Goal: Transaction & Acquisition: Purchase product/service

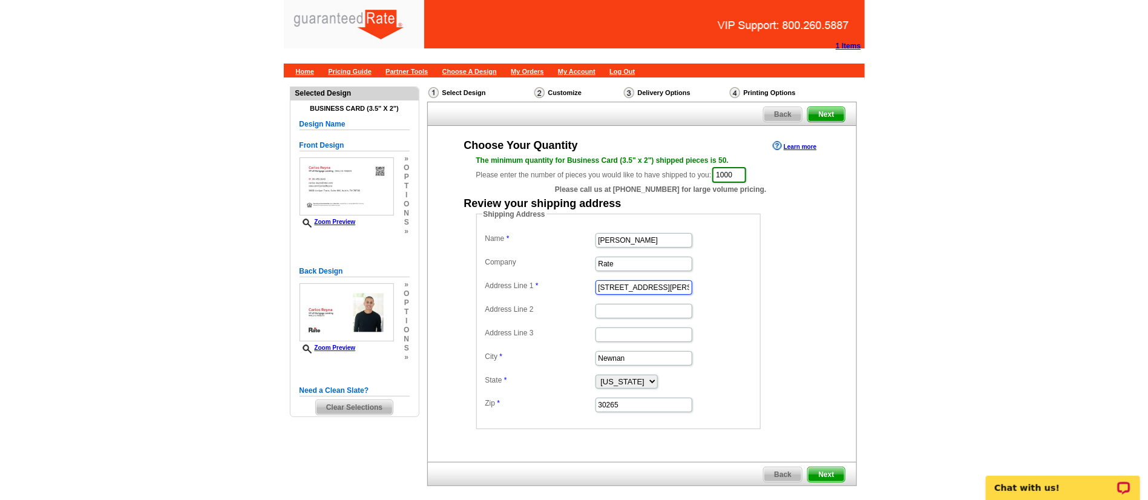
drag, startPoint x: 656, startPoint y: 286, endPoint x: 449, endPoint y: 279, distance: 207.6
click at [449, 279] on div "Choose Your Quantity Learn more The minimum quantity for Business Card (3.5" x …" at bounding box center [642, 283] width 428 height 291
paste input "1115 Town Creek Dr."
type input "1115 Town Creek Dr."
click at [618, 312] on input "Address Line 2" at bounding box center [643, 311] width 97 height 15
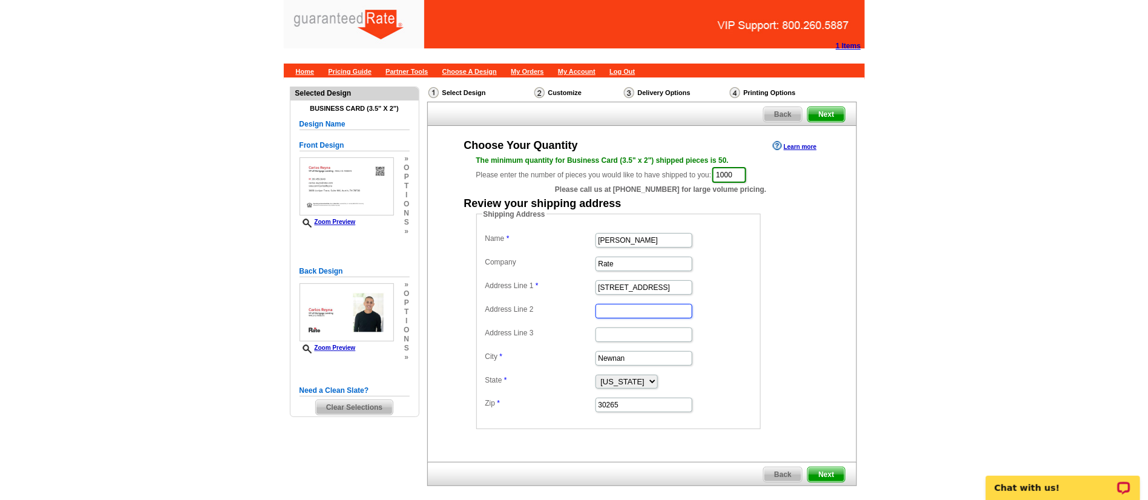
paste input "Apt 315"
type input "Apt 315"
drag, startPoint x: 632, startPoint y: 358, endPoint x: 489, endPoint y: 372, distance: 142.9
click at [489, 372] on dl "Name Carlos Reyna Company Rate Address Line 1 1115 Town Creek Dr. Address Line …" at bounding box center [618, 321] width 272 height 183
type input "Austin"
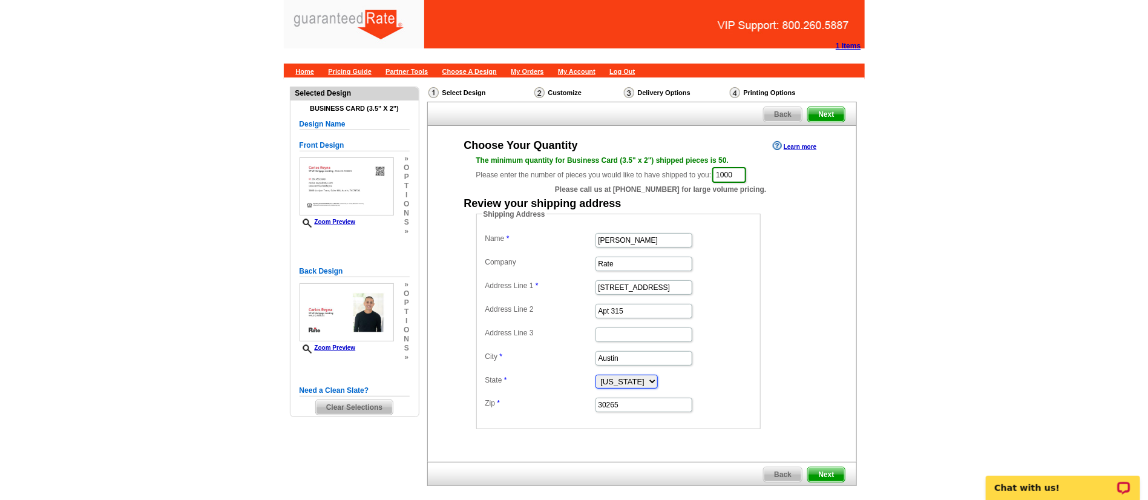
select select "[GEOGRAPHIC_DATA]"
drag, startPoint x: 680, startPoint y: 399, endPoint x: 496, endPoint y: 416, distance: 185.4
click at [496, 416] on fieldset "Shipping Address Name Carlos Reyna Company Rate Address Line 1 1115 Town Creek …" at bounding box center [618, 319] width 284 height 220
paste input "78741"
type input "78741"
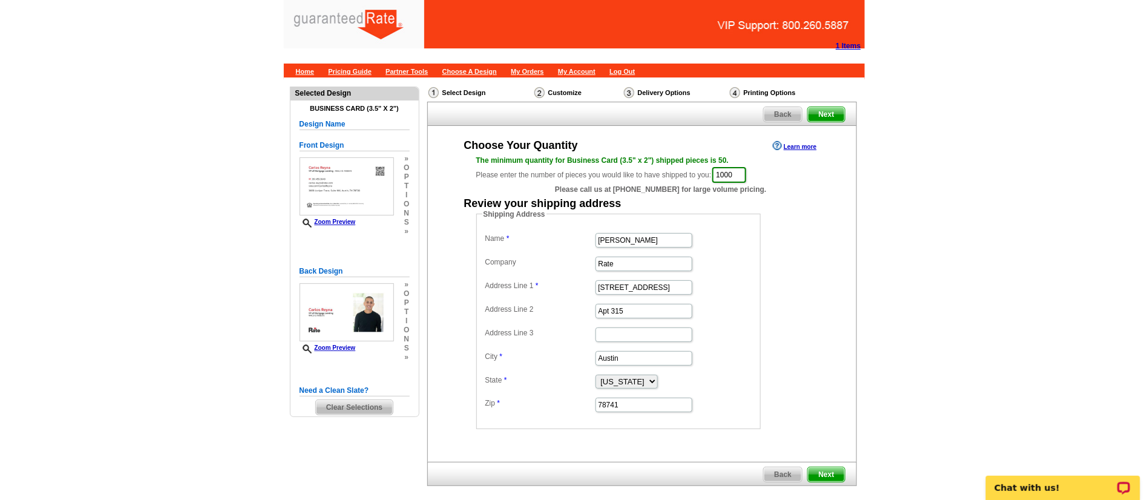
click at [805, 312] on form "Shipping Address Name Carlos Reyna Company Rate Address Line 1 1115 Town Creek …" at bounding box center [642, 319] width 332 height 220
click at [826, 467] on span "Next" at bounding box center [826, 474] width 36 height 15
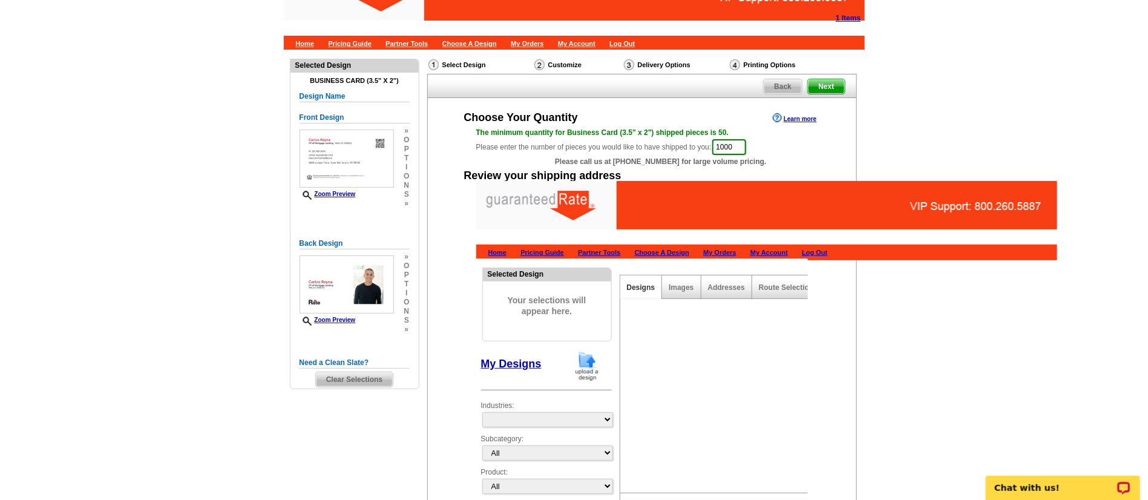
scroll to position [15, 0]
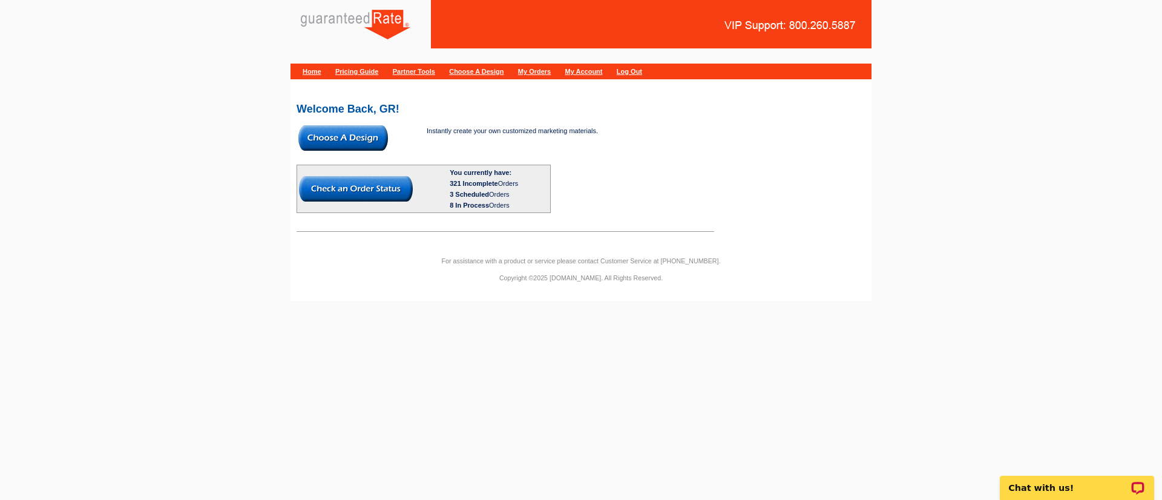
click at [317, 138] on img at bounding box center [343, 137] width 90 height 25
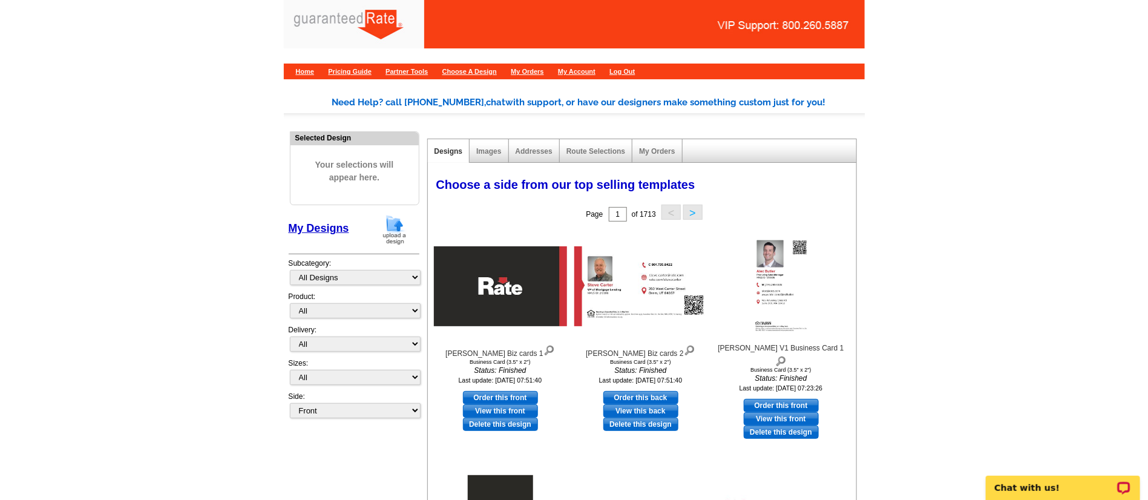
click at [393, 230] on img at bounding box center [394, 229] width 31 height 31
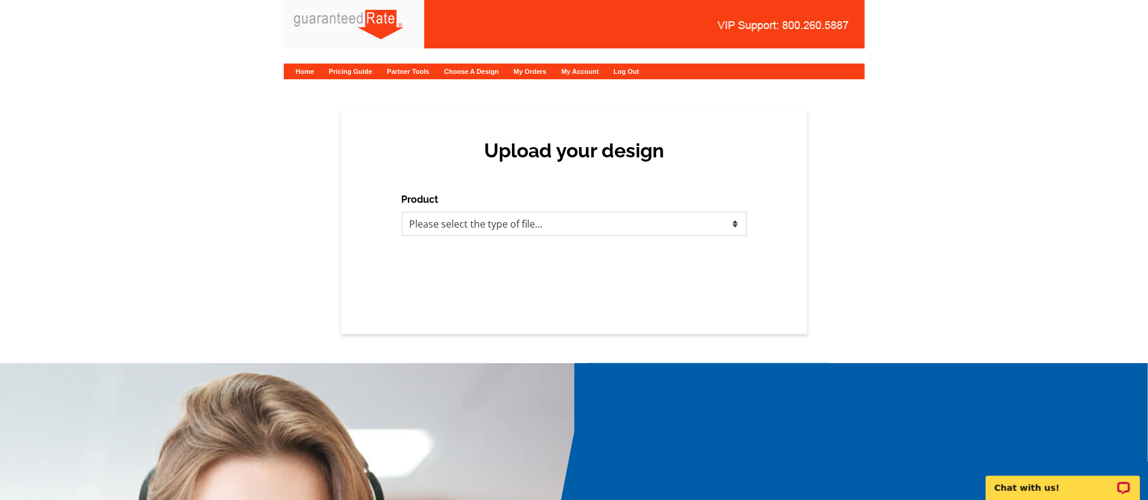
click at [496, 229] on select "Please select the type of file... Postcards Calendars Business Cards Letters an…" at bounding box center [574, 224] width 345 height 24
select select "3"
click at [402, 212] on select "Please select the type of file... Postcards Calendars Business Cards Letters an…" at bounding box center [574, 224] width 345 height 24
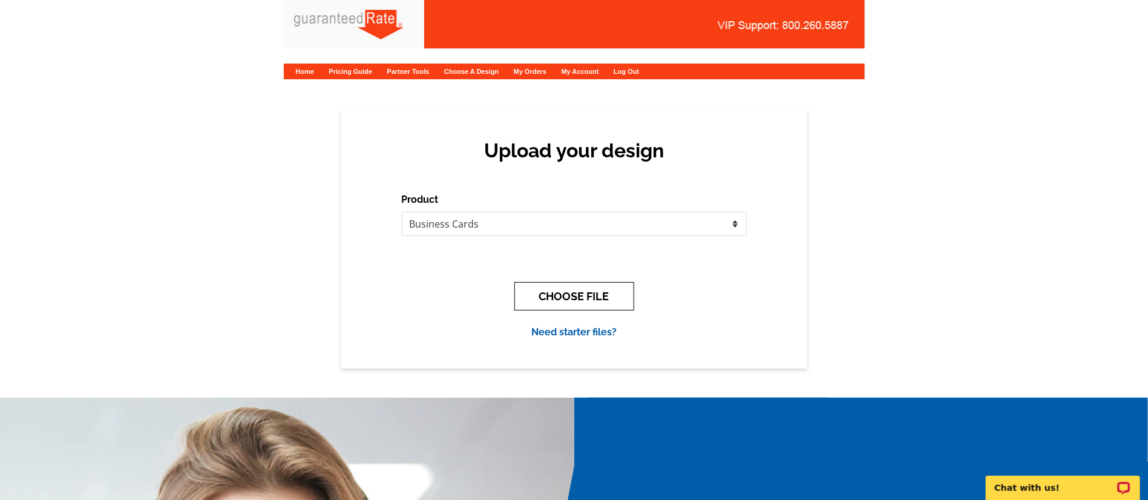
click at [561, 299] on button "CHOOSE FILE" at bounding box center [574, 296] width 120 height 28
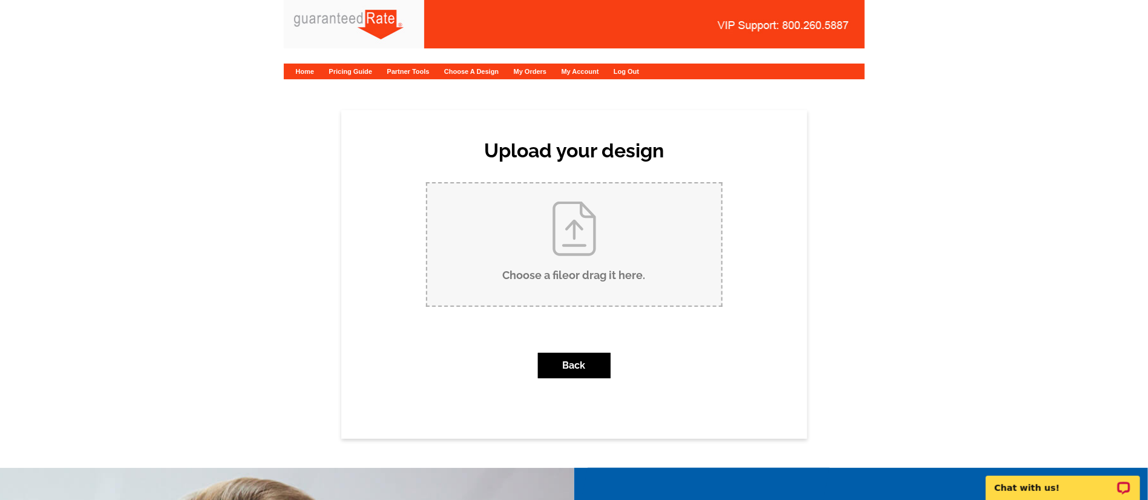
click at [647, 270] on input "Choose a file or drag it here ." at bounding box center [574, 244] width 294 height 122
type input "C:\fakepath\Carlos Reyna Business Card V1.pdf"
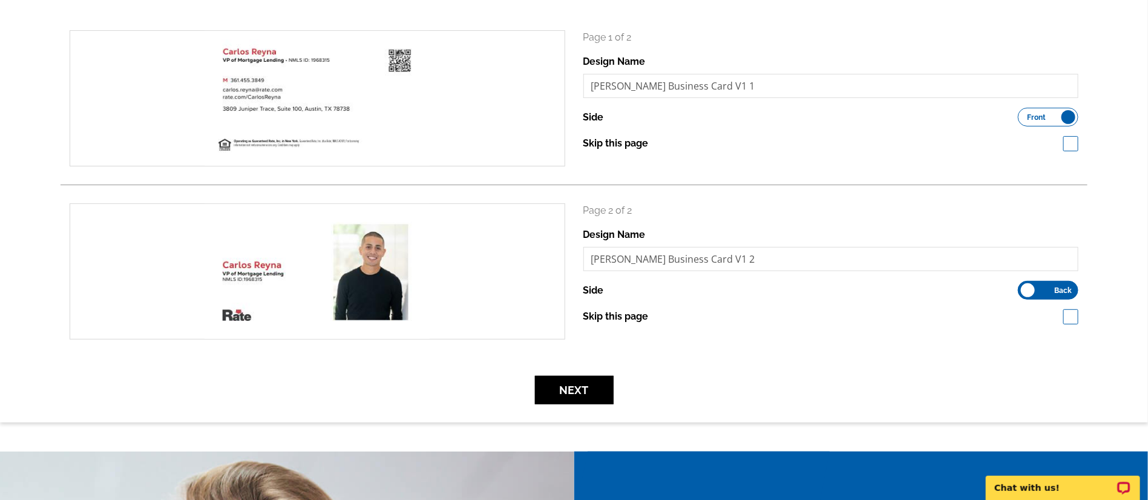
scroll to position [171, 0]
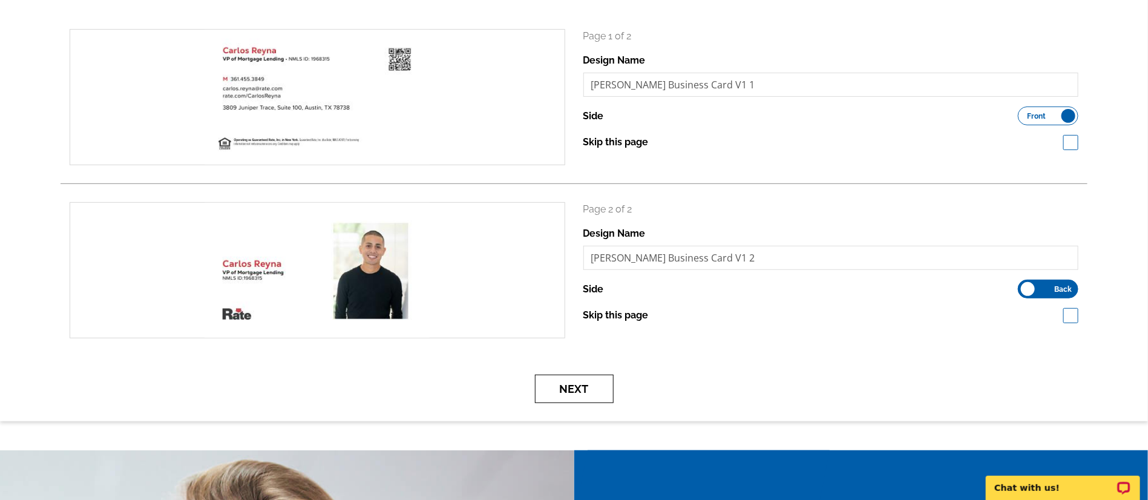
click at [603, 378] on button "Next" at bounding box center [574, 389] width 79 height 28
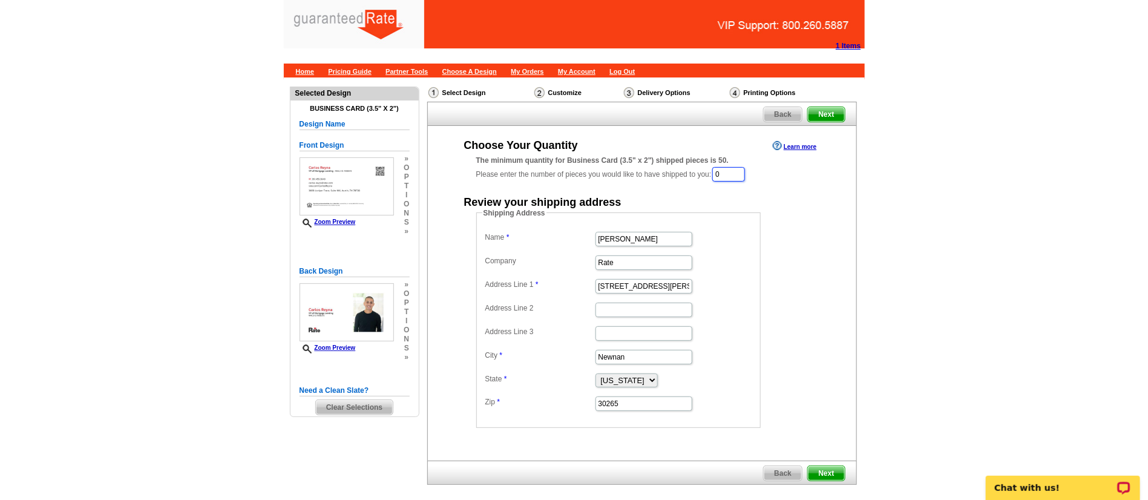
click at [733, 174] on input "0" at bounding box center [728, 174] width 33 height 15
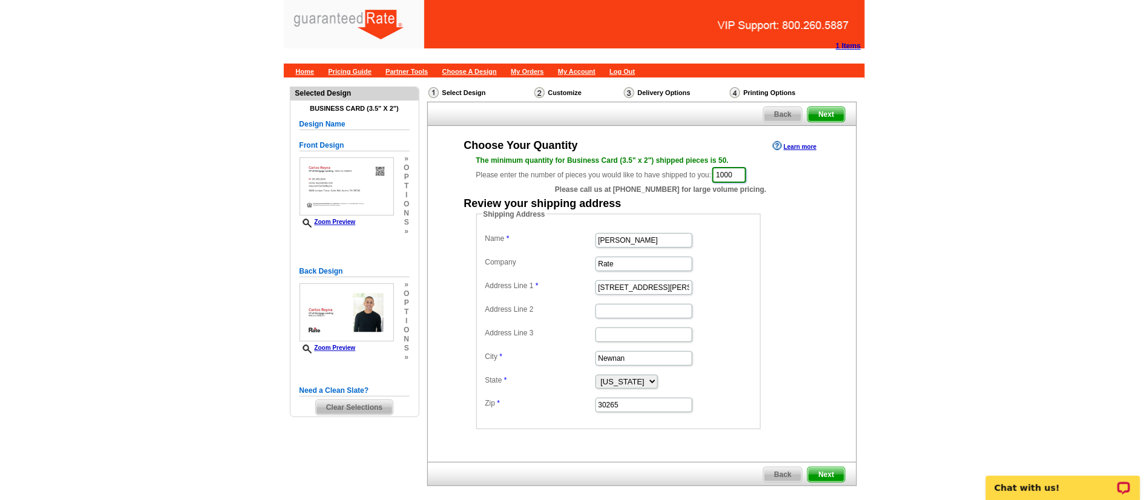
type input "1000"
drag, startPoint x: 656, startPoint y: 239, endPoint x: 450, endPoint y: 269, distance: 208.4
click at [450, 269] on div "Choose Your Quantity Learn more The minimum quantity for Business Card (3.5" x …" at bounding box center [642, 283] width 428 height 291
type input "Carlos Reyna"
drag, startPoint x: 655, startPoint y: 287, endPoint x: 495, endPoint y: 294, distance: 160.5
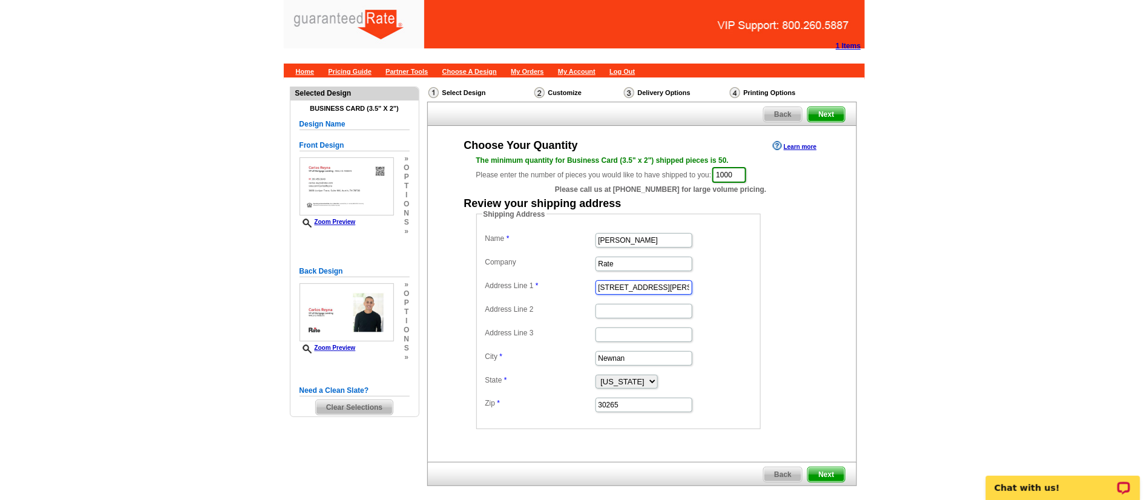
click at [495, 294] on dd "34 Blake Ridge" at bounding box center [618, 286] width 272 height 19
paste input "1115 Town Creek Dr."
type input "[STREET_ADDRESS]"
click at [676, 337] on input "Address Line 3" at bounding box center [643, 334] width 97 height 15
click at [639, 313] on input "Address Line 2" at bounding box center [643, 311] width 97 height 15
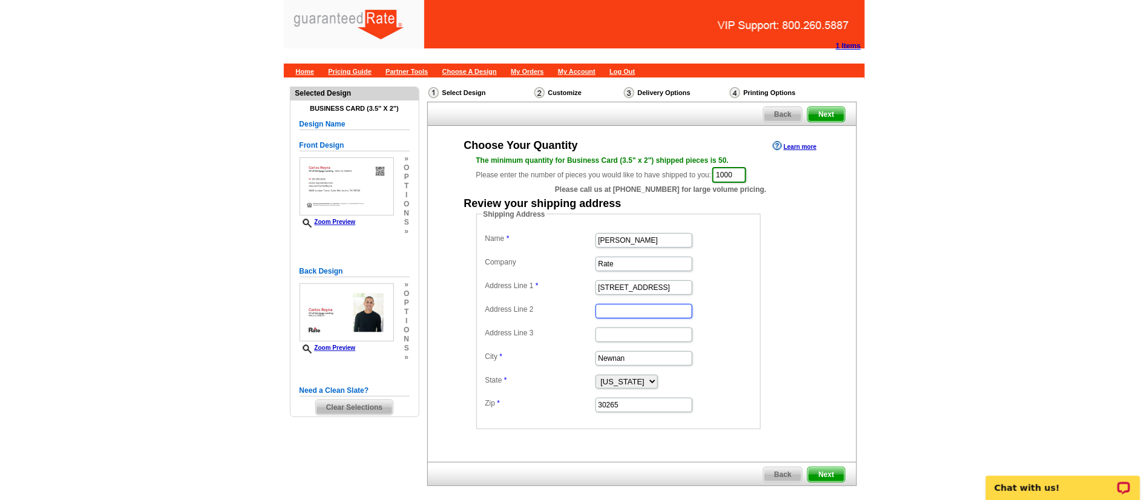
paste input "Apt 315"
type input "Apt 315"
drag, startPoint x: 636, startPoint y: 356, endPoint x: 451, endPoint y: 361, distance: 185.2
click at [451, 361] on div "Choose Your Quantity Learn more The minimum quantity for Business Card (3.5" x …" at bounding box center [642, 283] width 428 height 291
type input "Austin"
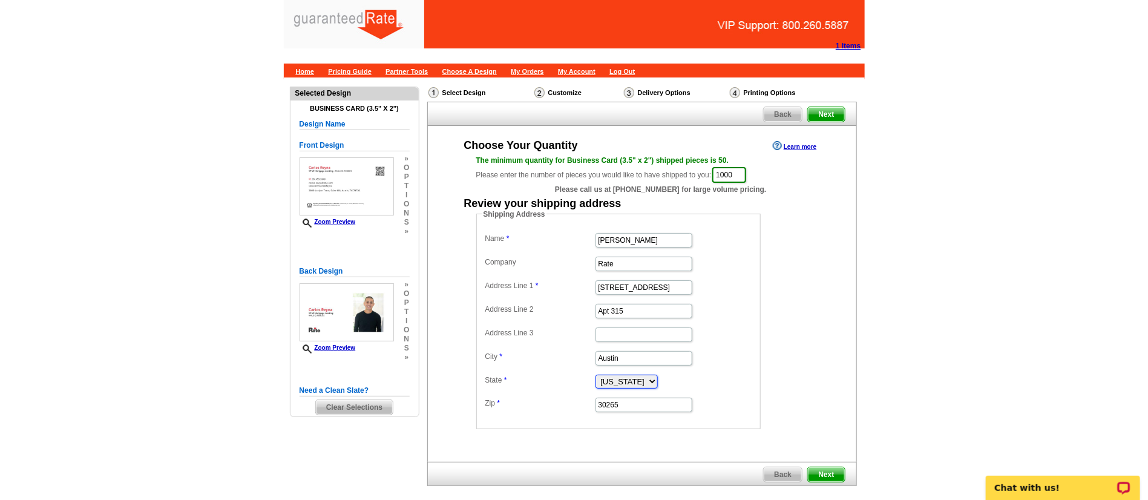
select select "TX"
click at [644, 411] on input "30265" at bounding box center [643, 404] width 97 height 15
type input "3"
paste input "78741"
type input "78741"
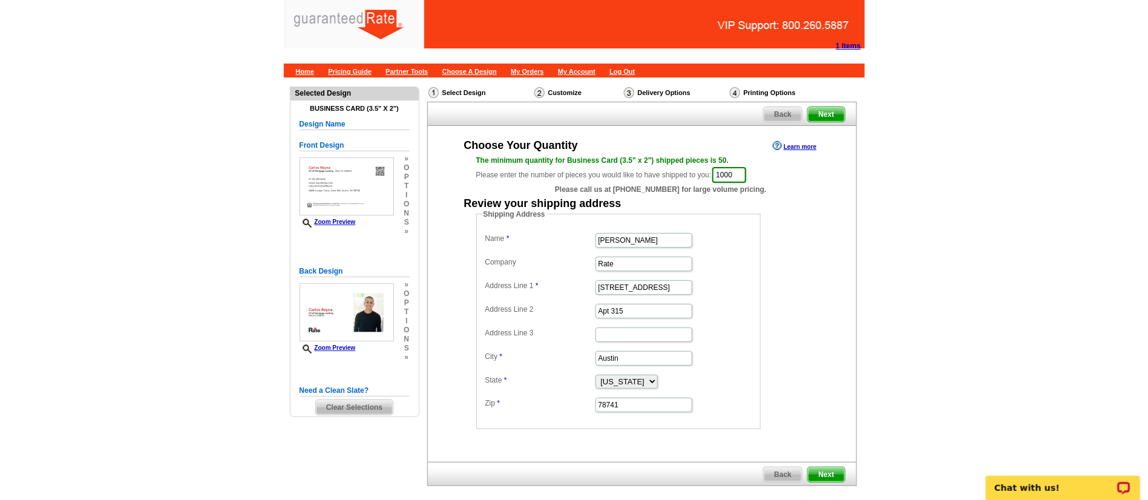
click at [690, 410] on dd "78741" at bounding box center [618, 403] width 272 height 19
click at [750, 391] on dl "Name Carlos Reyna Company Rate Address Line 1 1115 Town Creek Dr. Address Line …" at bounding box center [618, 321] width 272 height 183
click at [832, 468] on span "Next" at bounding box center [826, 474] width 36 height 15
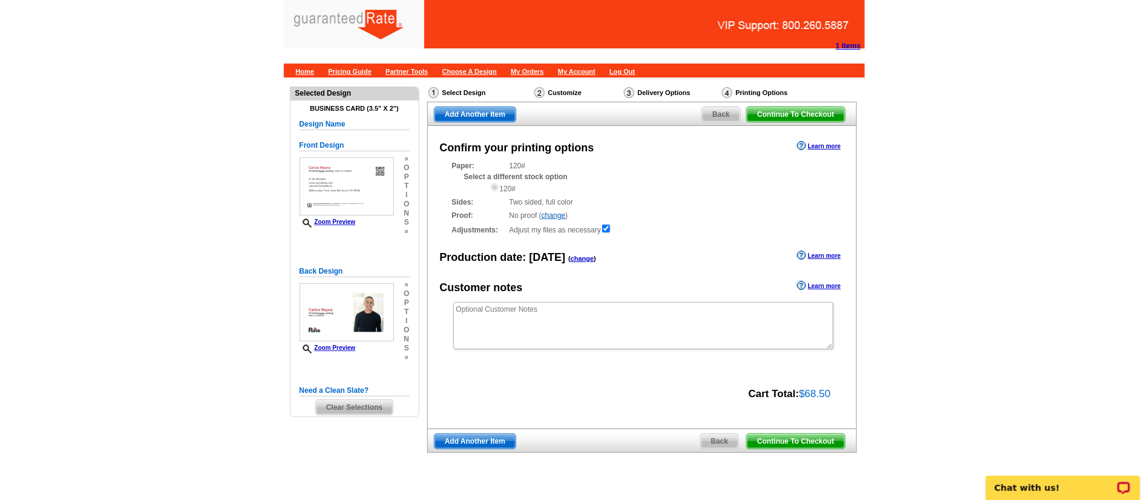
click at [835, 439] on span "Continue To Checkout" at bounding box center [795, 441] width 97 height 15
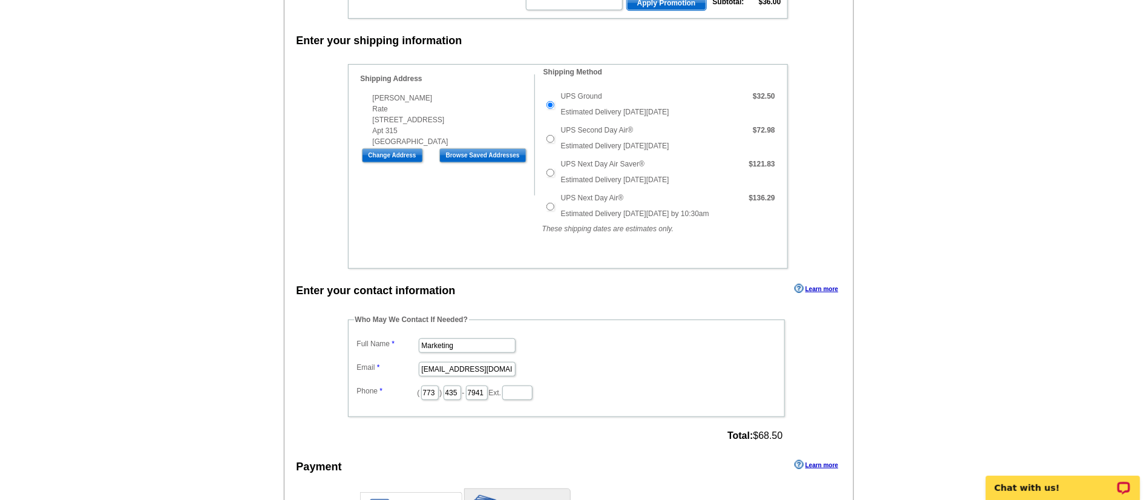
scroll to position [303, 0]
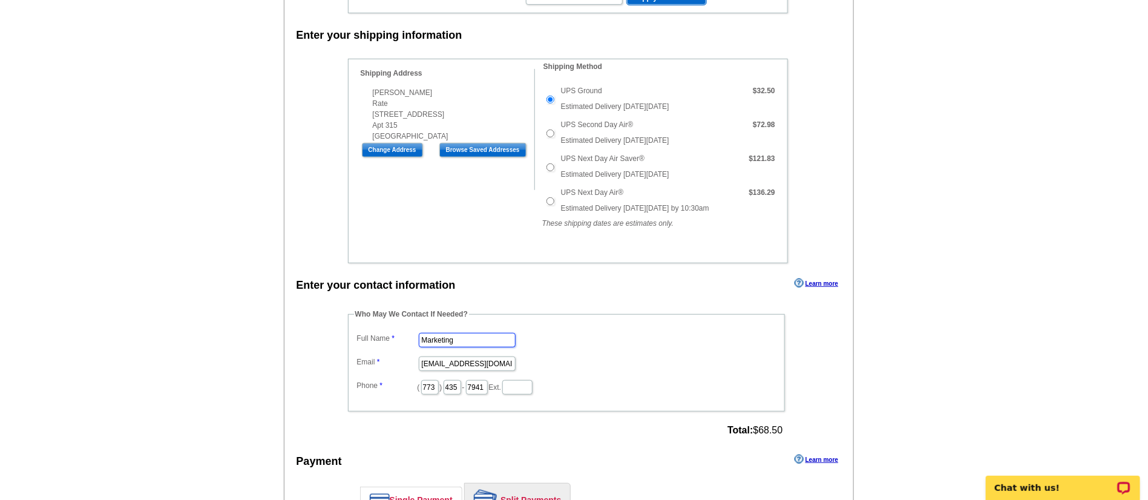
drag, startPoint x: 459, startPoint y: 338, endPoint x: 359, endPoint y: 342, distance: 99.3
click at [359, 342] on dl "Full Name Marketing Email [EMAIL_ADDRESS][DOMAIN_NAME] Phone ( 773 ) 435 - 7941…" at bounding box center [566, 363] width 425 height 66
type input "[PERSON_NAME]"
type input "[PERSON_NAME][EMAIL_ADDRESS][PERSON_NAME][DOMAIN_NAME]"
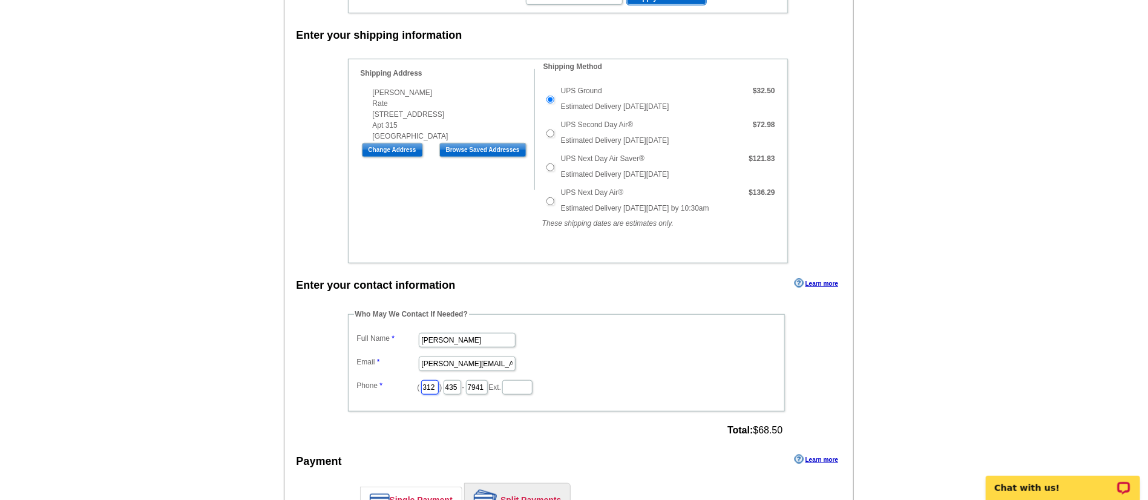
type input "312"
type input "509"
type input "4245"
click at [358, 335] on label "Full Name" at bounding box center [387, 338] width 61 height 11
click at [419, 335] on input "[PERSON_NAME]" at bounding box center [467, 340] width 97 height 15
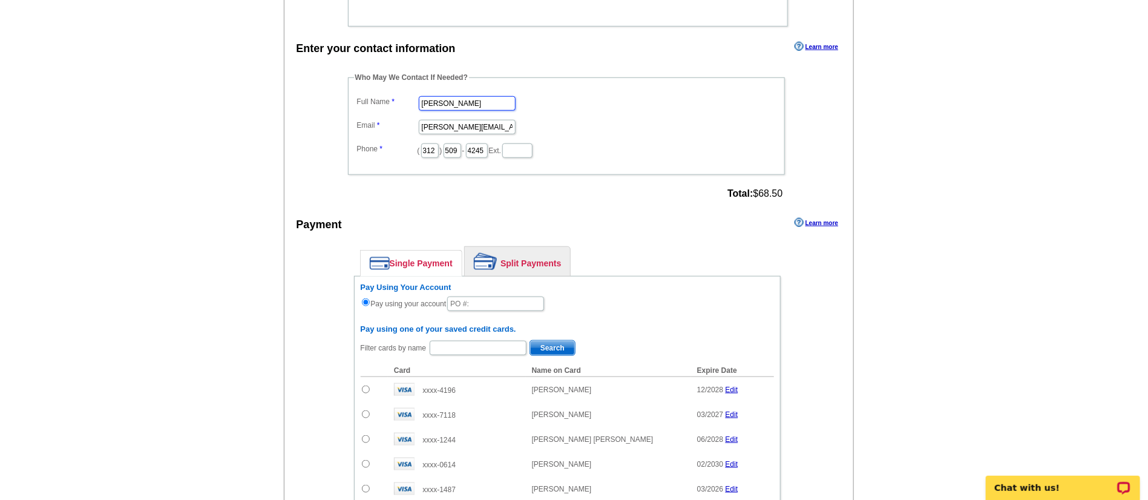
scroll to position [541, 0]
click at [500, 298] on input "text" at bounding box center [495, 302] width 97 height 15
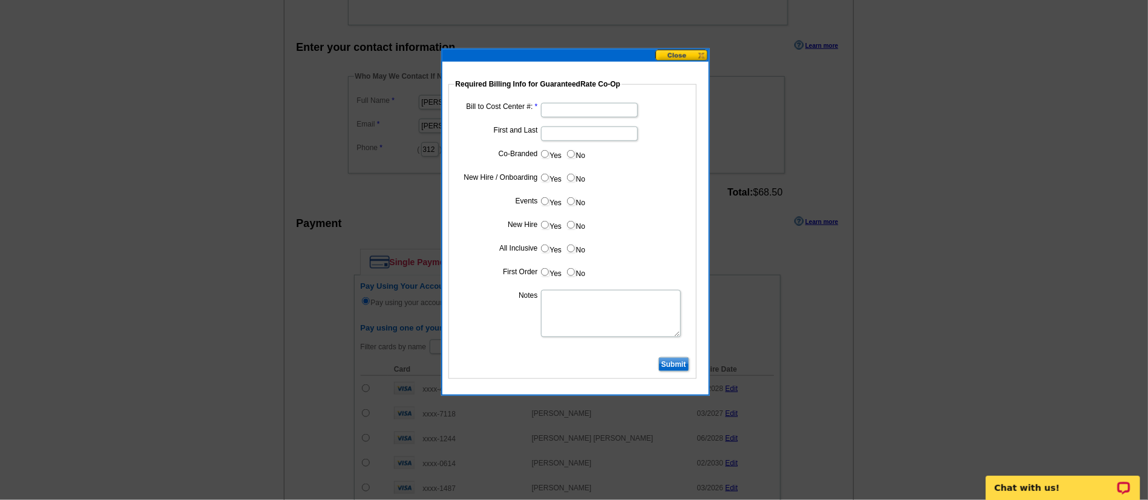
type input "08252025_DZ_1028"
click at [559, 108] on input "Bill to Cost Center #:" at bounding box center [589, 110] width 97 height 15
click at [591, 106] on input "Carlos" at bounding box center [589, 110] width 97 height 15
type input "C"
type input "1466"
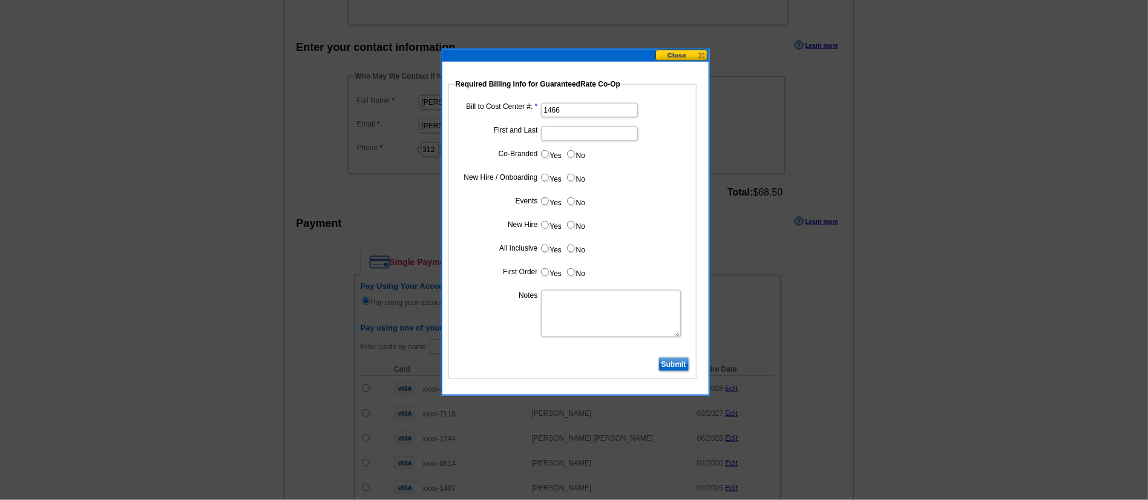
click at [593, 133] on input "First and Last" at bounding box center [589, 133] width 97 height 15
type input "[PERSON_NAME]"
click at [569, 155] on input "No" at bounding box center [571, 154] width 8 height 8
radio input "true"
drag, startPoint x: 546, startPoint y: 176, endPoint x: 488, endPoint y: 169, distance: 58.5
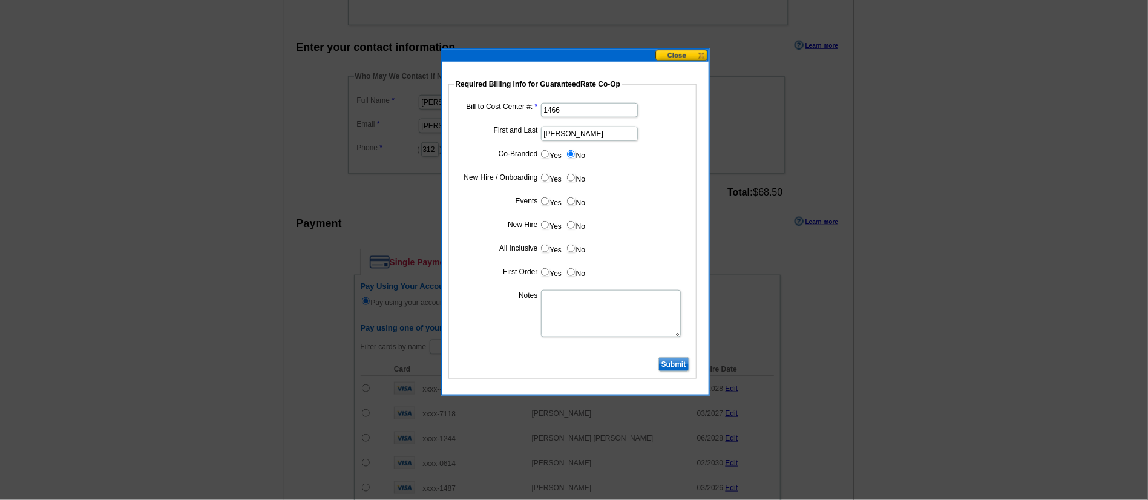
click at [488, 169] on dl "Bill to Cost Center #: 1466 First and Last Carlos Reyna Co-Branded Yes No Cost …" at bounding box center [572, 227] width 236 height 254
click at [545, 176] on input "Yes" at bounding box center [545, 178] width 8 height 8
radio input "true"
click at [572, 201] on input "No" at bounding box center [571, 201] width 8 height 8
radio input "true"
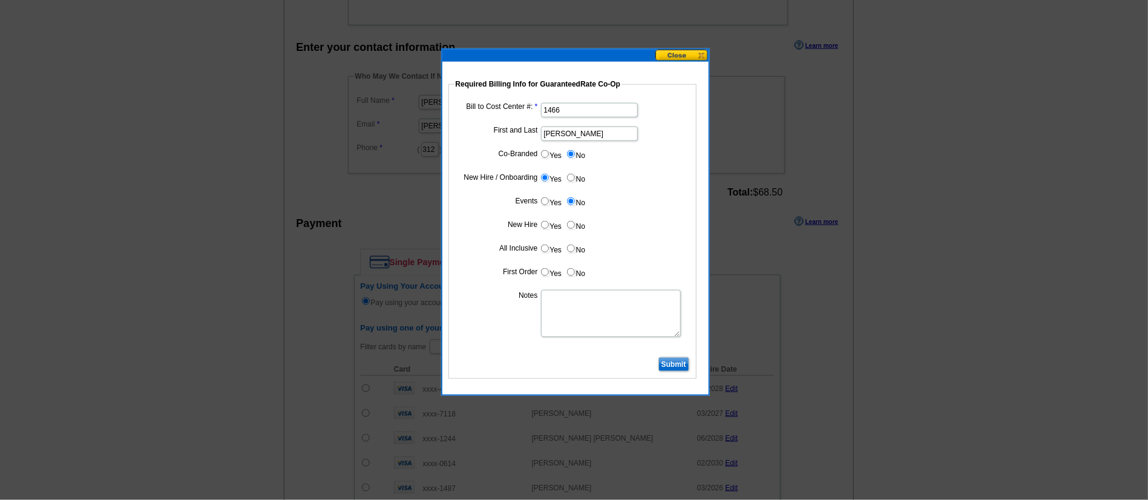
click at [543, 224] on input "Yes" at bounding box center [545, 225] width 8 height 8
radio input "true"
click at [543, 250] on input "Yes" at bounding box center [545, 248] width 8 height 8
radio input "true"
click at [543, 272] on input "Yes" at bounding box center [545, 272] width 8 height 8
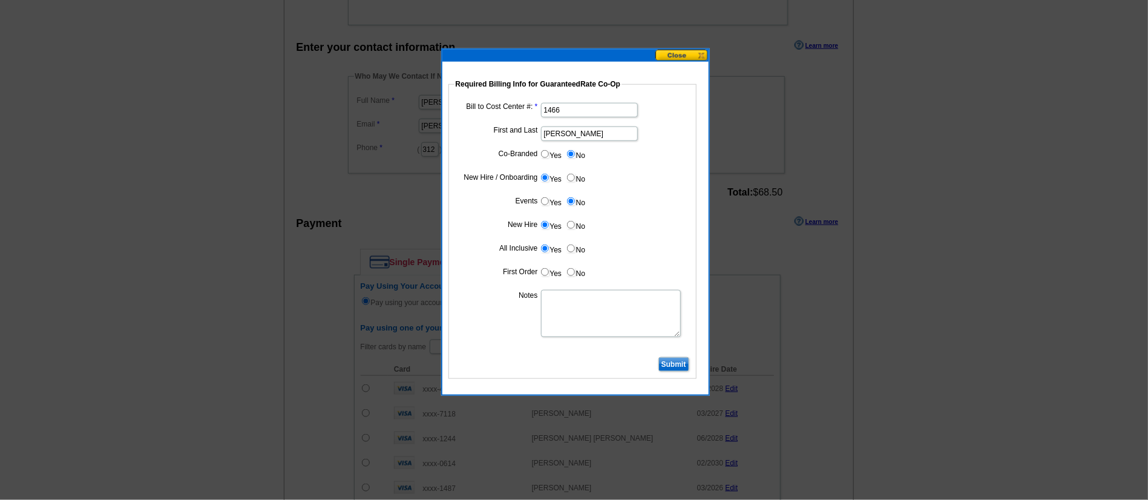
radio input "true"
click at [590, 308] on textarea "Notes" at bounding box center [611, 313] width 140 height 47
type textarea "CC: 1466. First Business Card Order. Bill to branch."
click at [666, 232] on dd "Yes No" at bounding box center [572, 227] width 236 height 19
click at [675, 359] on input "Submit" at bounding box center [673, 364] width 31 height 15
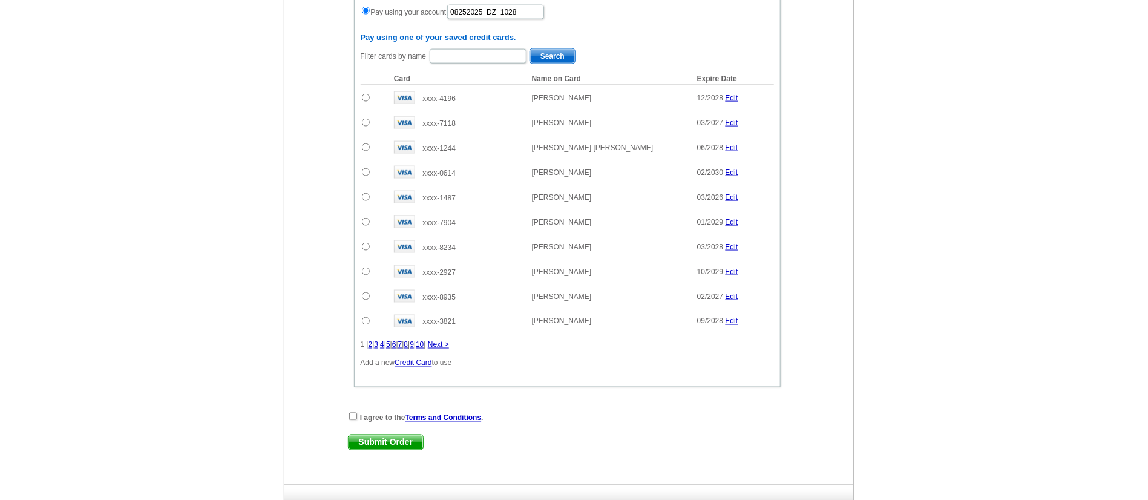
scroll to position [909, 0]
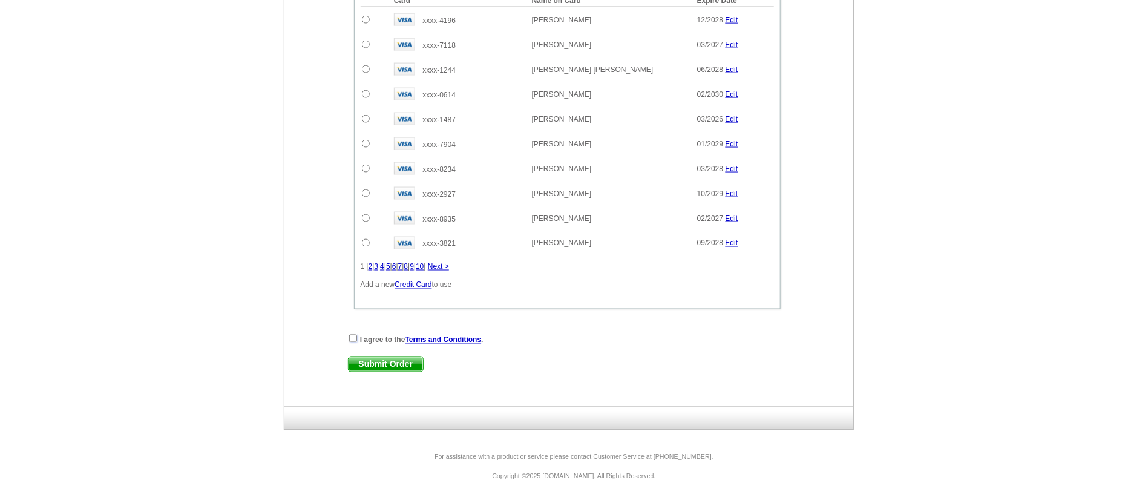
click at [353, 339] on input "checkbox" at bounding box center [353, 339] width 8 height 8
checkbox input "true"
click at [375, 365] on span "Submit Order" at bounding box center [385, 364] width 74 height 15
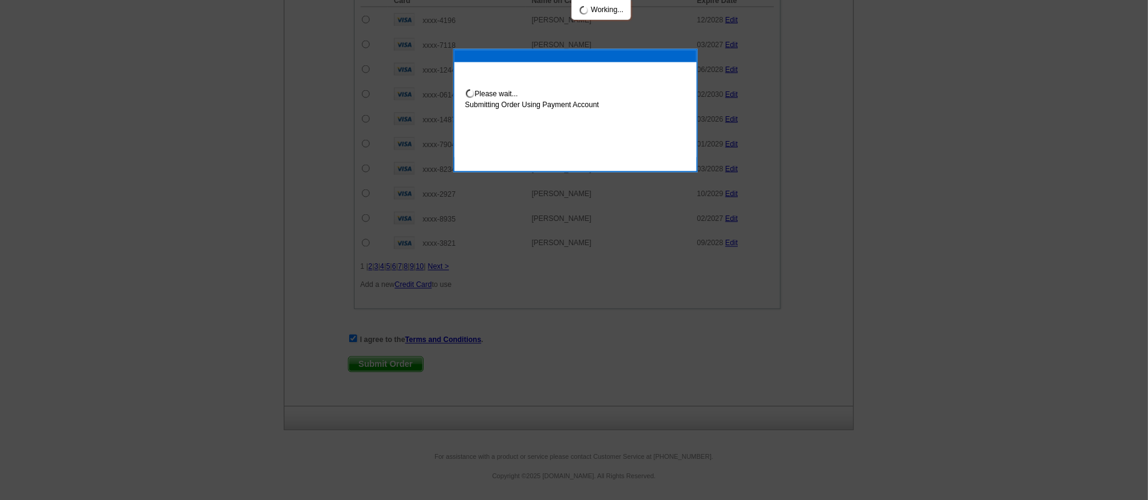
scroll to position [970, 0]
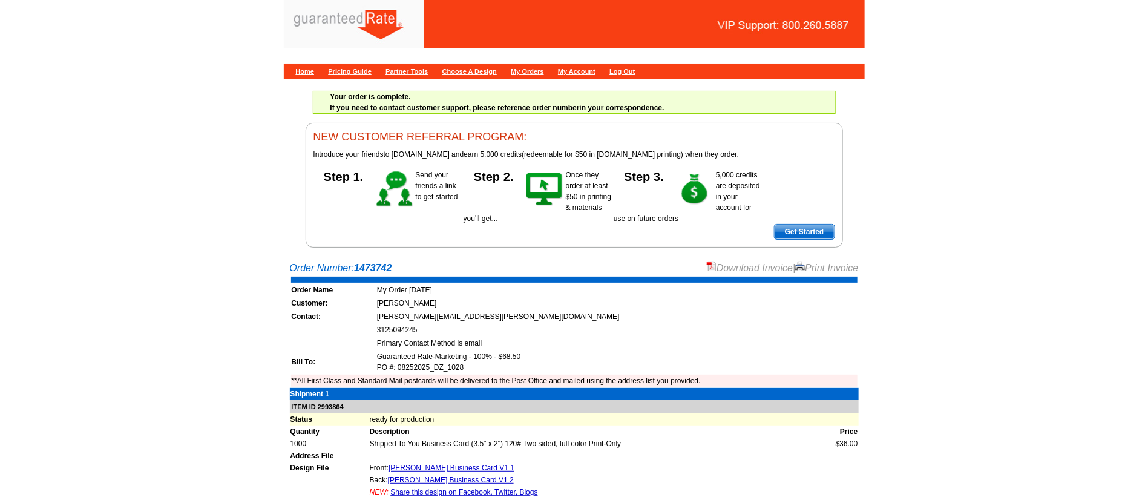
click at [724, 266] on link "Download Invoice" at bounding box center [750, 268] width 86 height 10
